Goal: Task Accomplishment & Management: Use online tool/utility

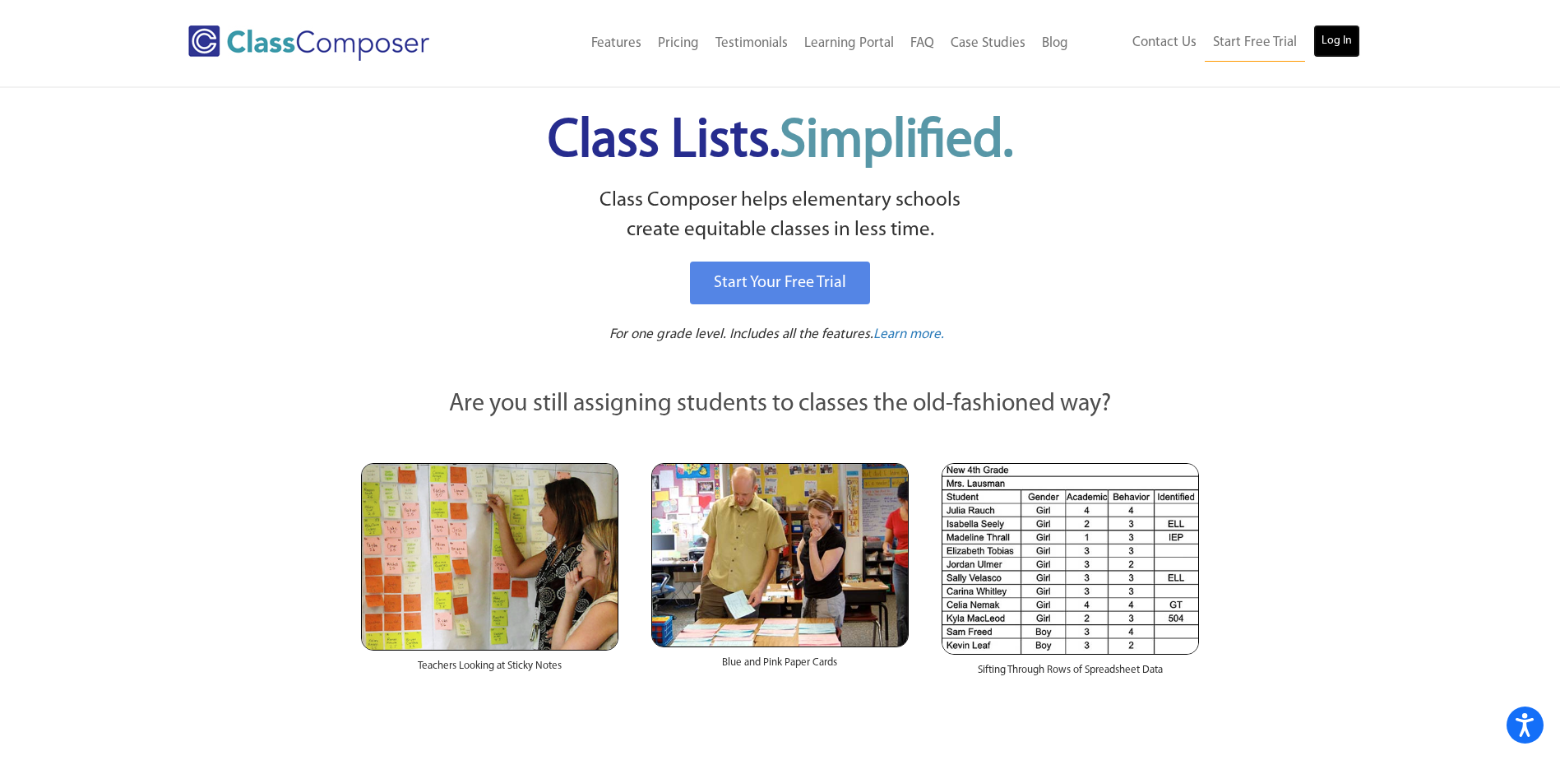
click at [1327, 38] on link "Log In" at bounding box center [1337, 41] width 47 height 33
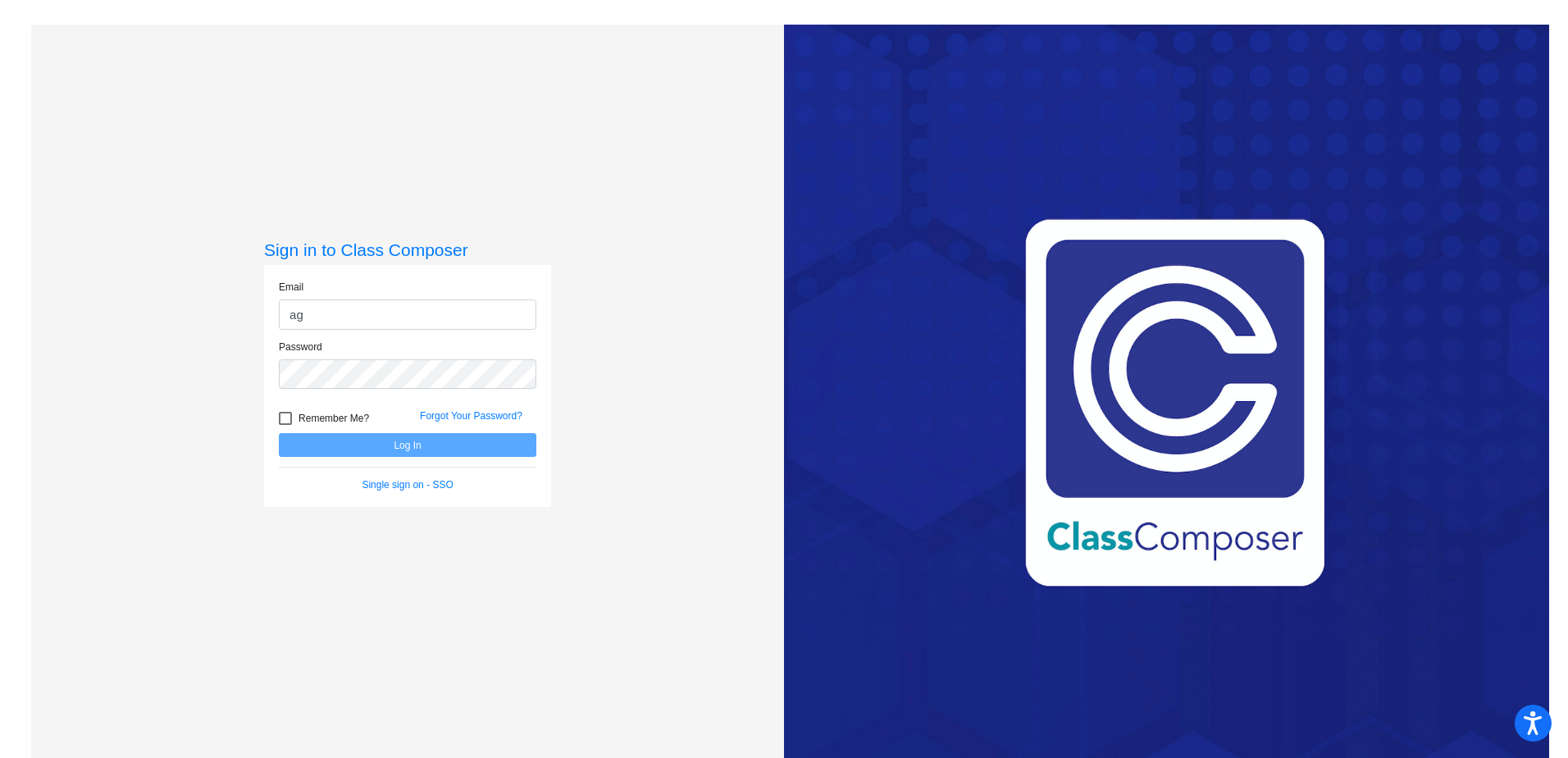
click at [534, 253] on h3 "Sign in to Class Composer" at bounding box center [408, 249] width 287 height 21
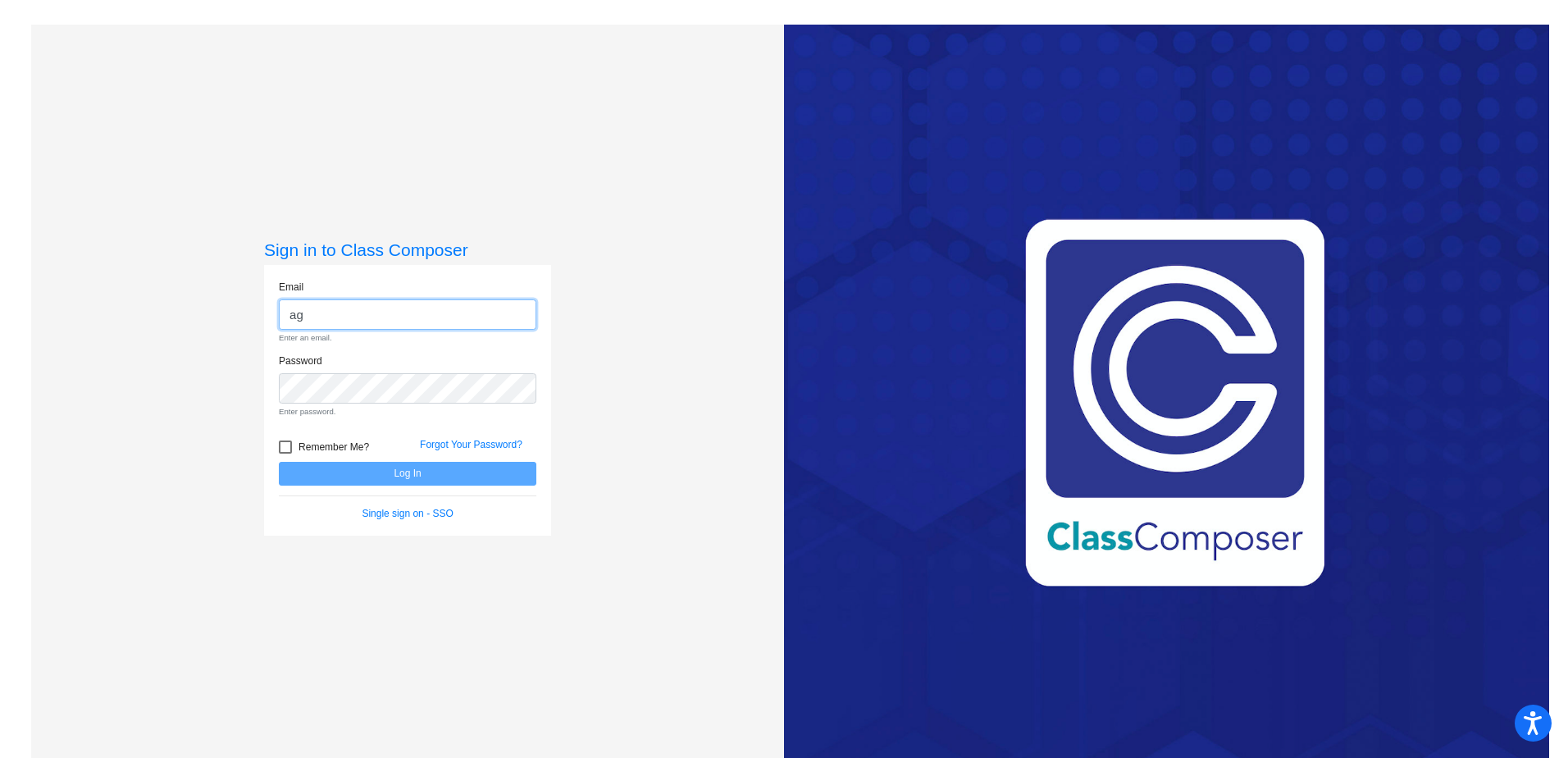
click at [352, 314] on input "ag" at bounding box center [408, 314] width 257 height 30
type input "[EMAIL_ADDRESS][DOMAIN_NAME]"
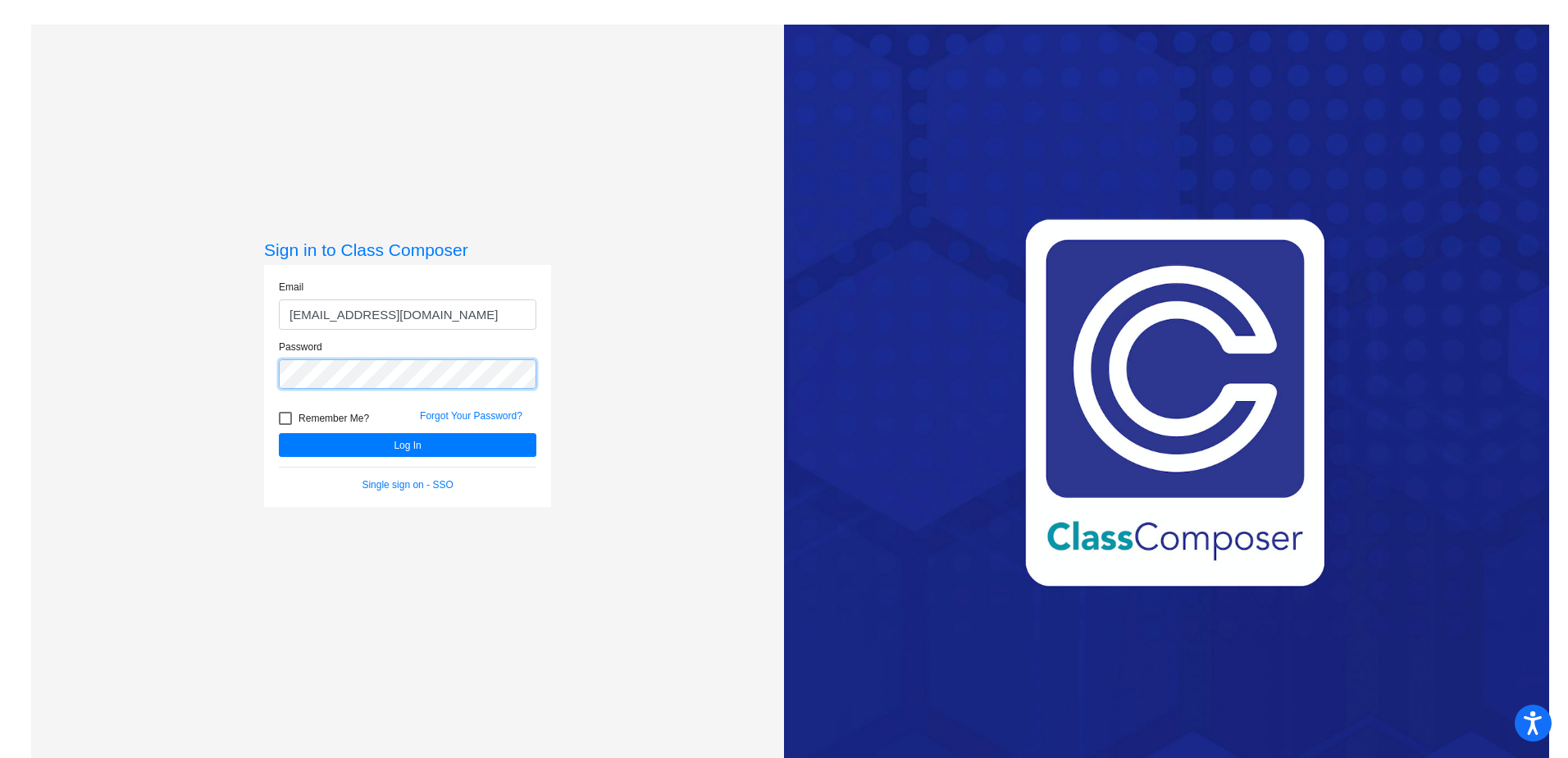
click at [279, 433] on button "Log In" at bounding box center [408, 445] width 257 height 24
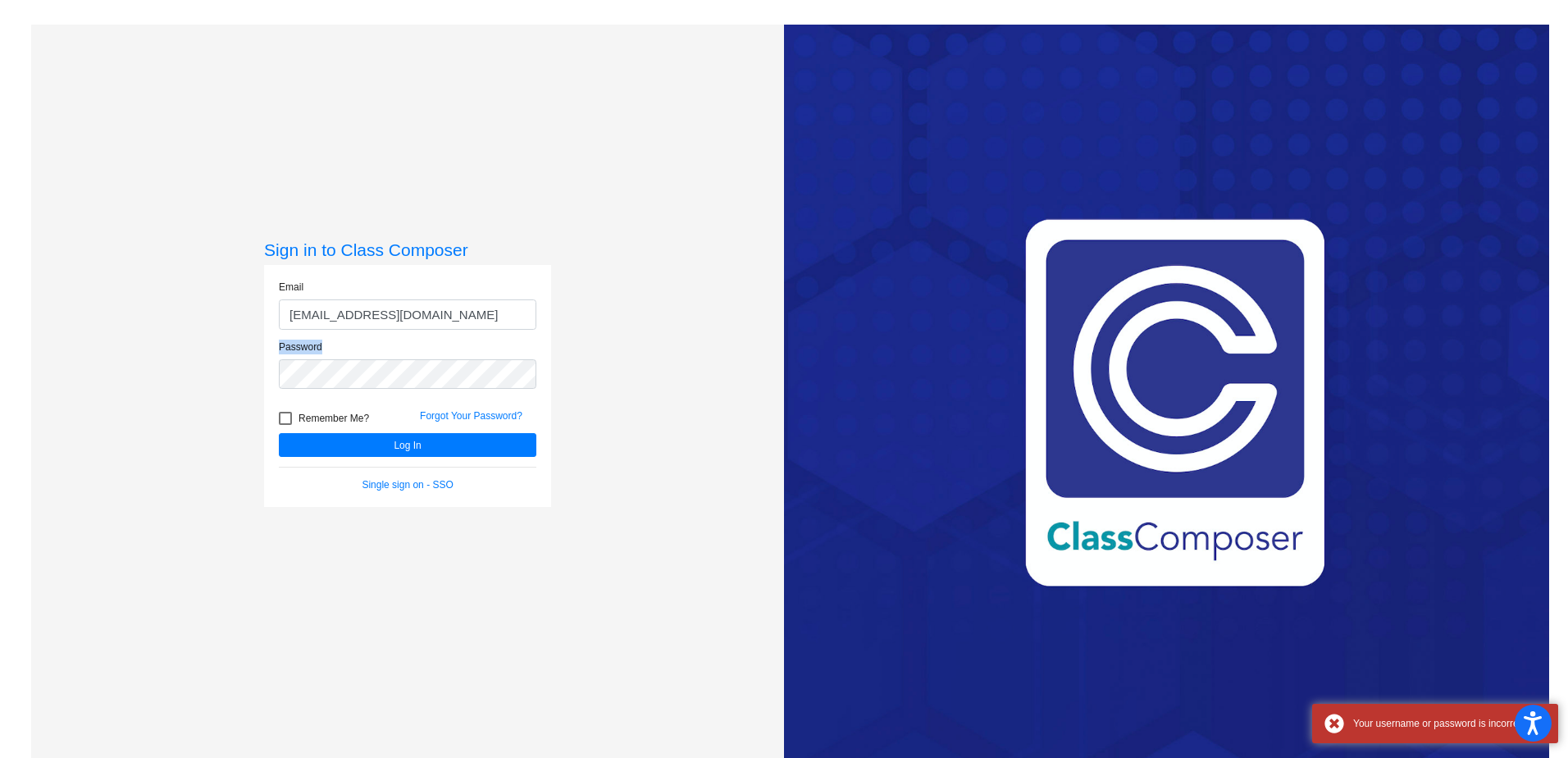
drag, startPoint x: 358, startPoint y: 355, endPoint x: 265, endPoint y: 377, distance: 95.6
click at [266, 377] on div "Password" at bounding box center [407, 370] width 282 height 60
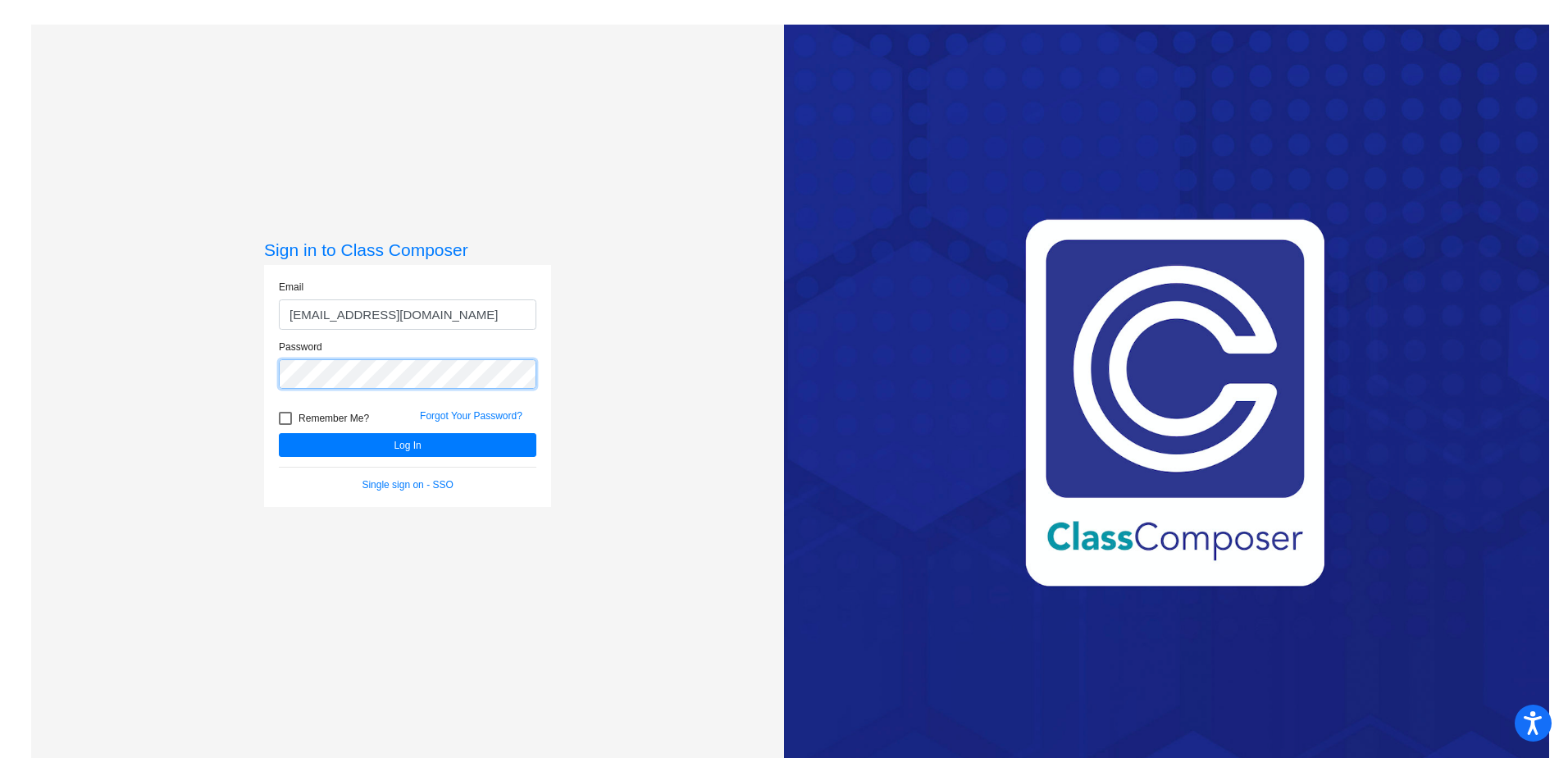
click at [279, 433] on button "Log In" at bounding box center [408, 445] width 257 height 24
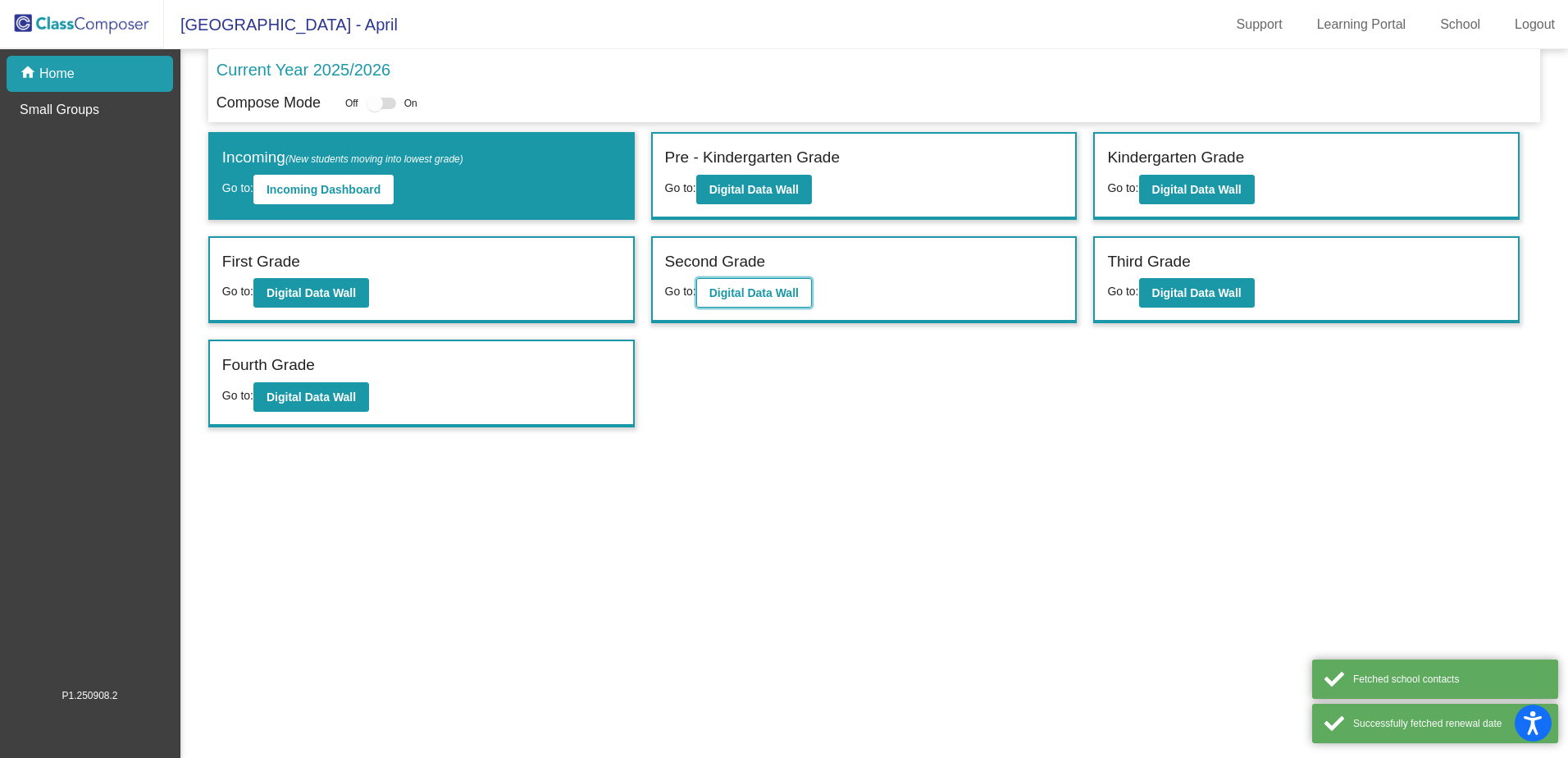
click at [750, 292] on b "Digital Data Wall" at bounding box center [754, 292] width 90 height 13
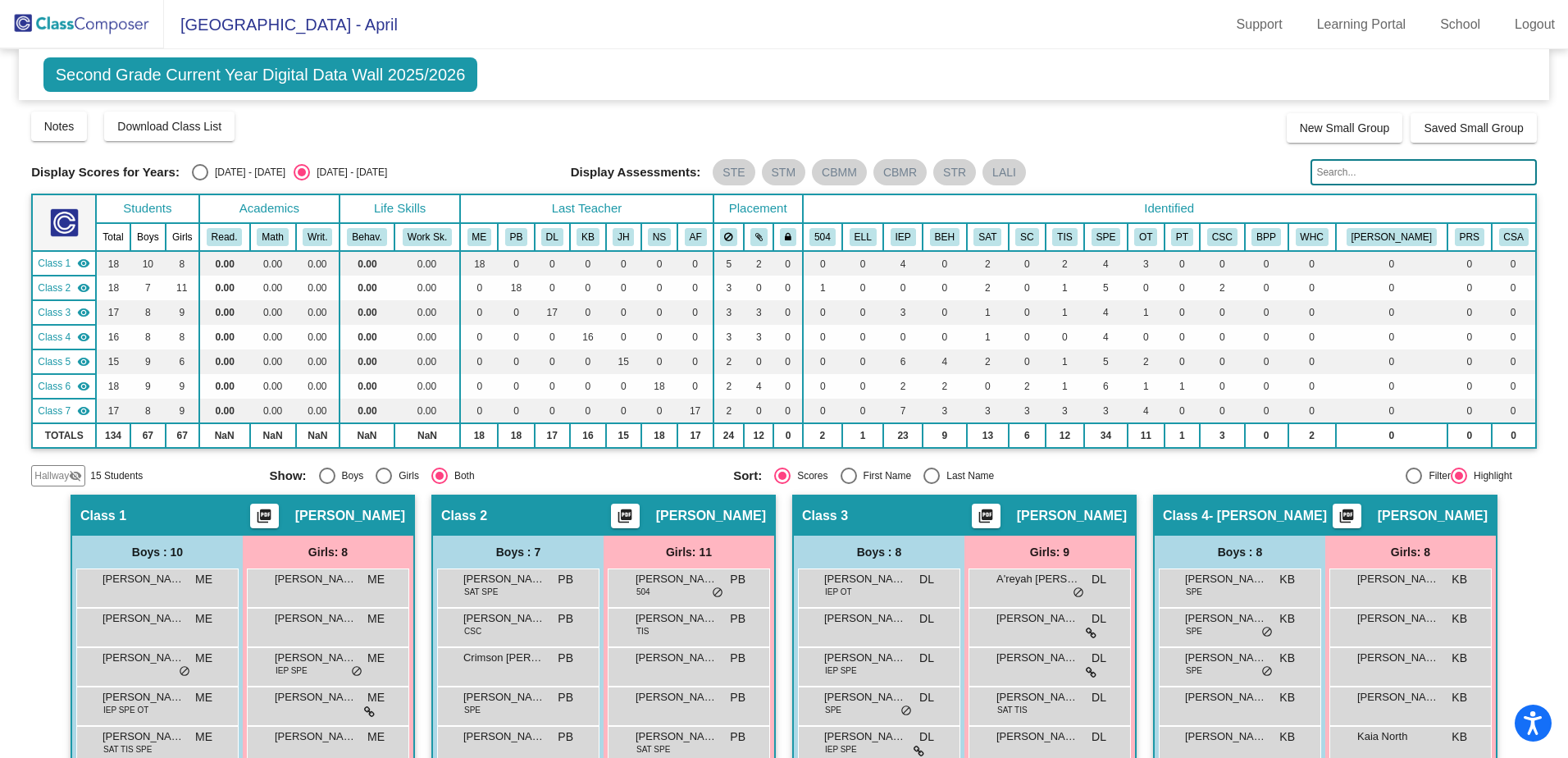
scroll to position [165, 0]
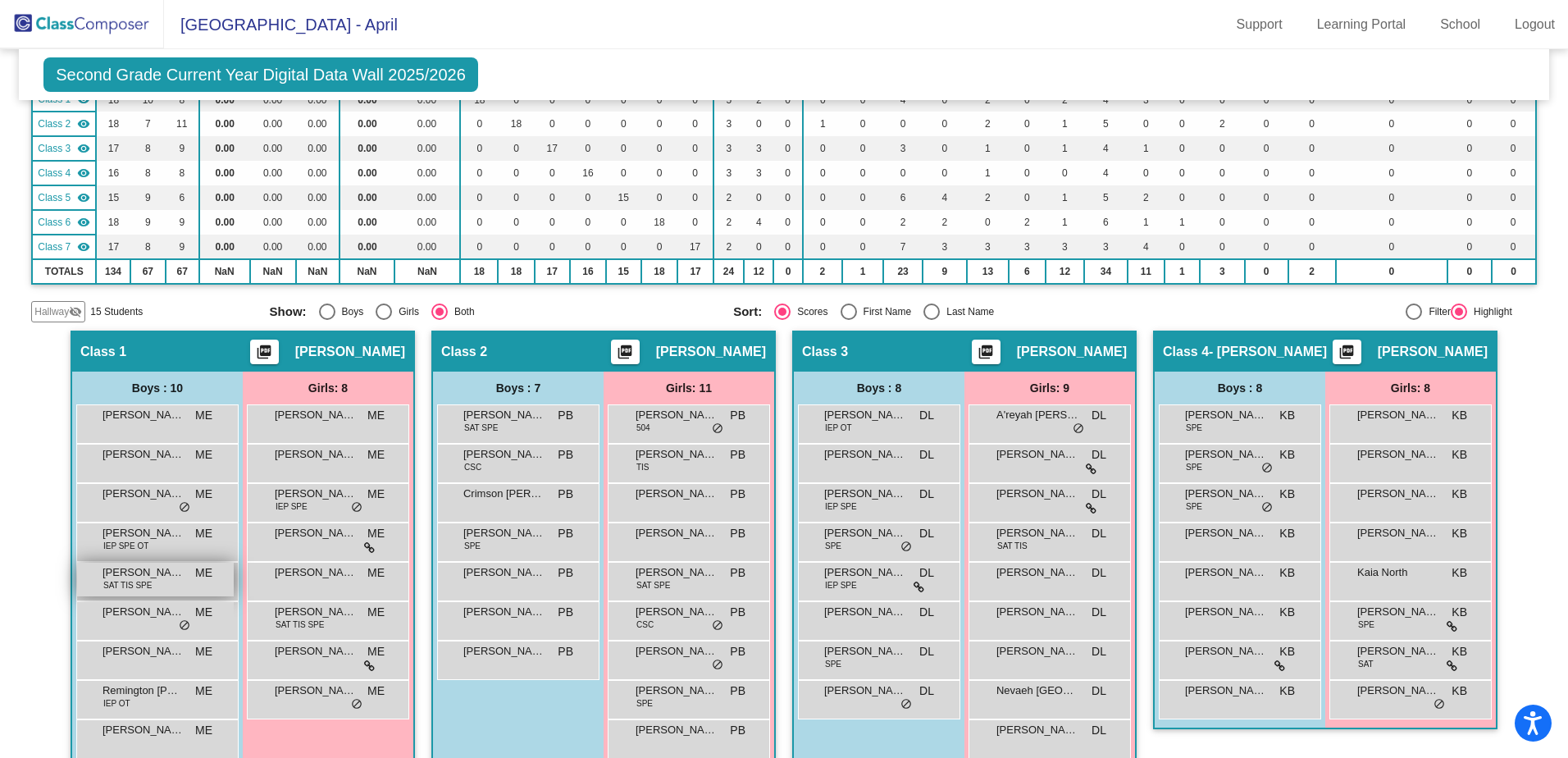
click at [153, 577] on span "Keith Fisher" at bounding box center [144, 572] width 82 height 16
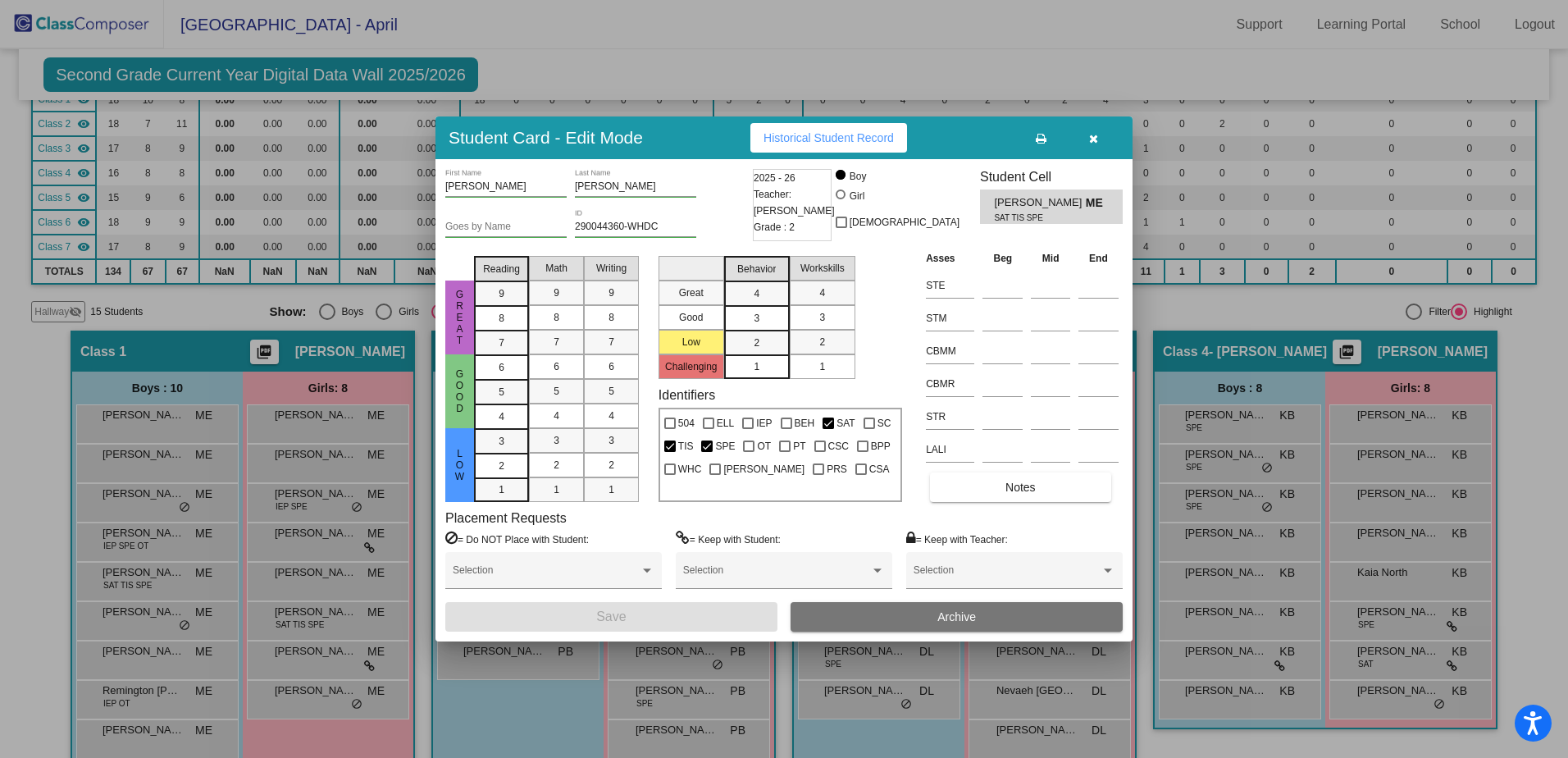
click at [1089, 137] on icon "button" at bounding box center [1093, 139] width 9 height 12
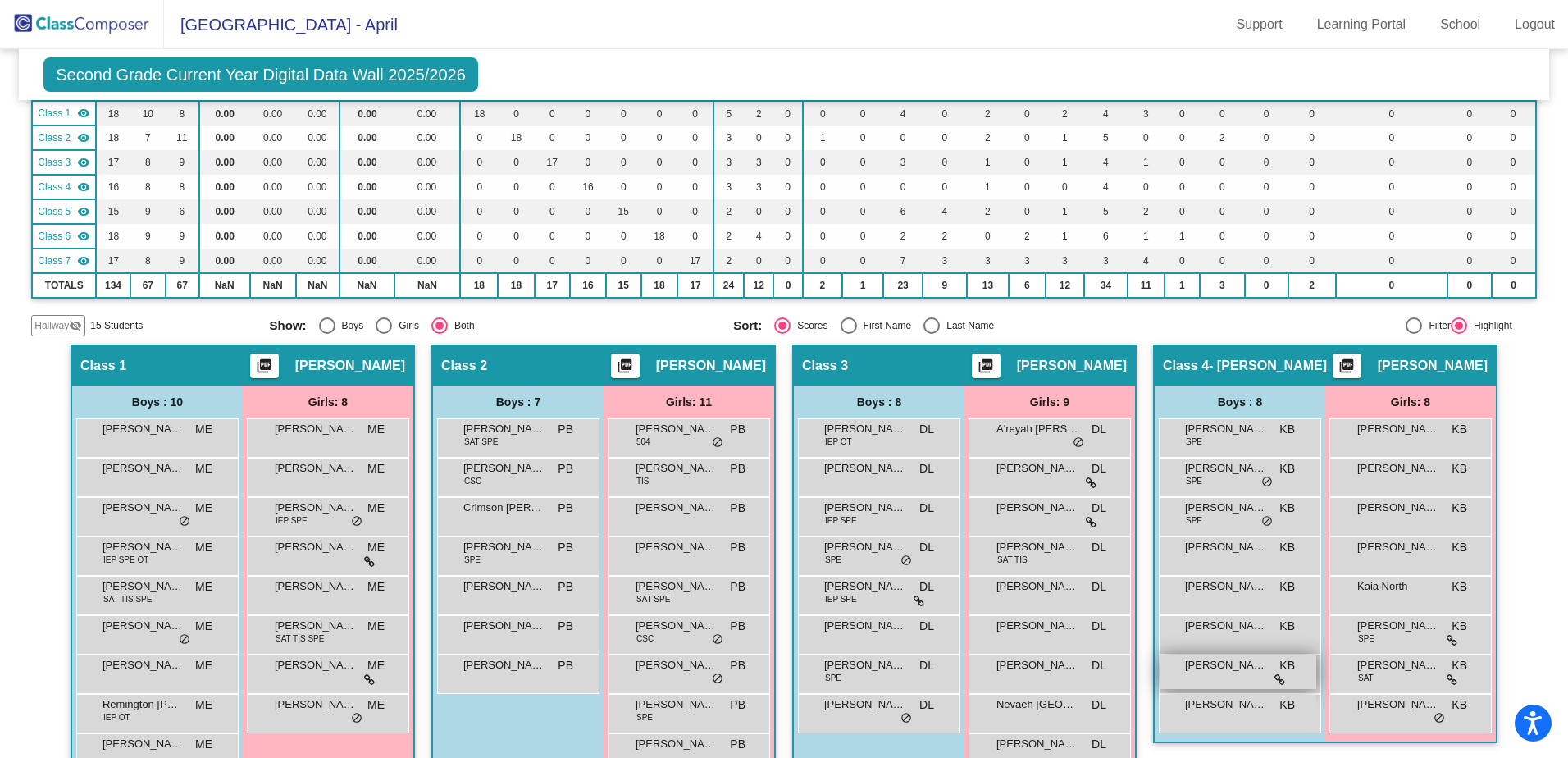
scroll to position [0, 0]
